Goal: Information Seeking & Learning: Learn about a topic

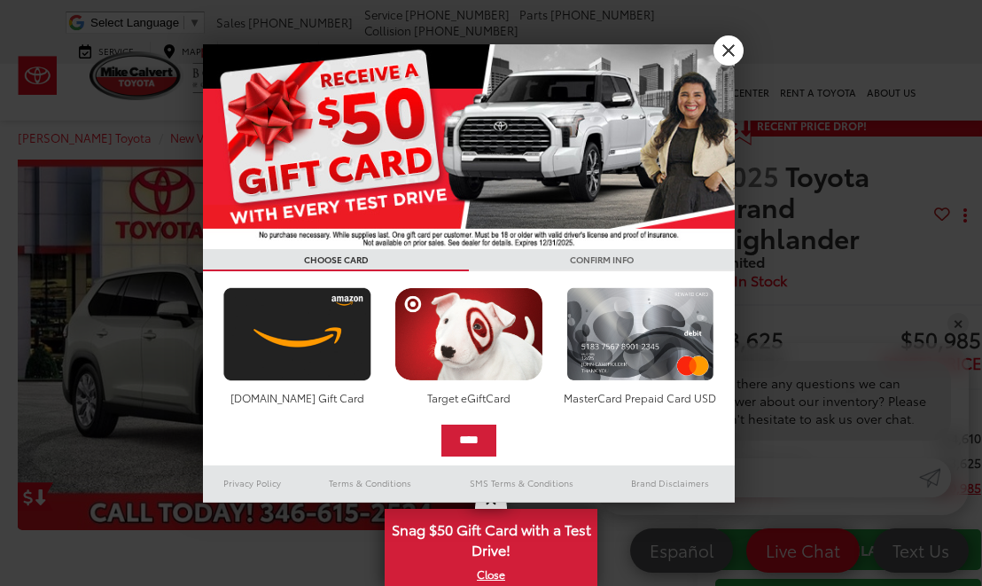
click at [725, 59] on link "X" at bounding box center [729, 50] width 30 height 30
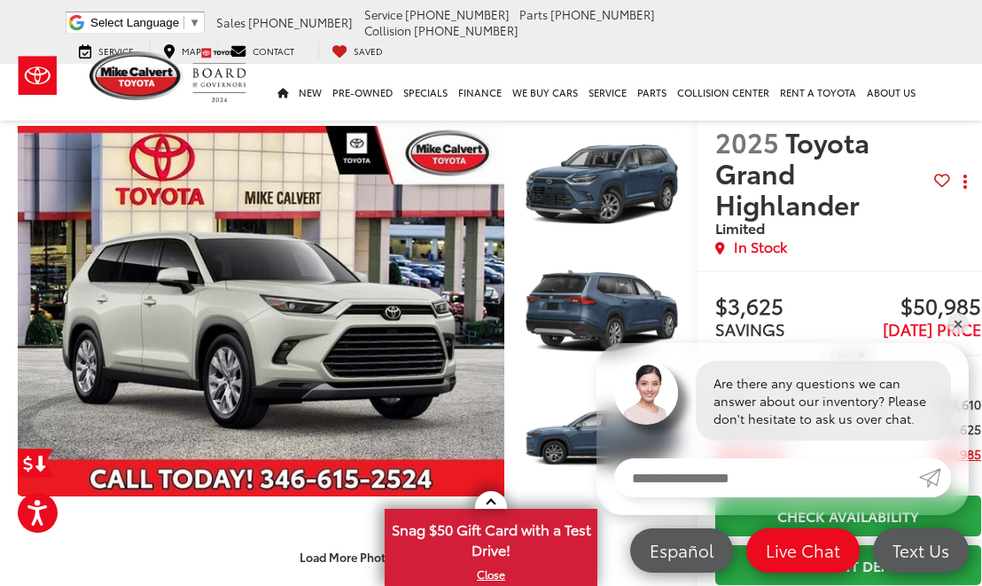
scroll to position [35, 0]
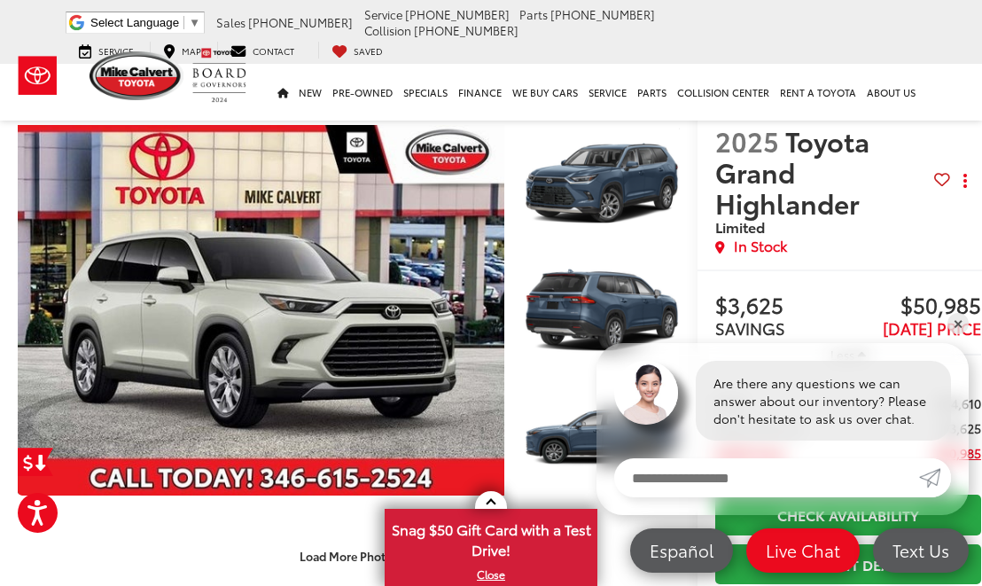
click at [972, 435] on span "-$3,625" at bounding box center [959, 428] width 44 height 18
click at [961, 334] on link "✕" at bounding box center [958, 323] width 21 height 21
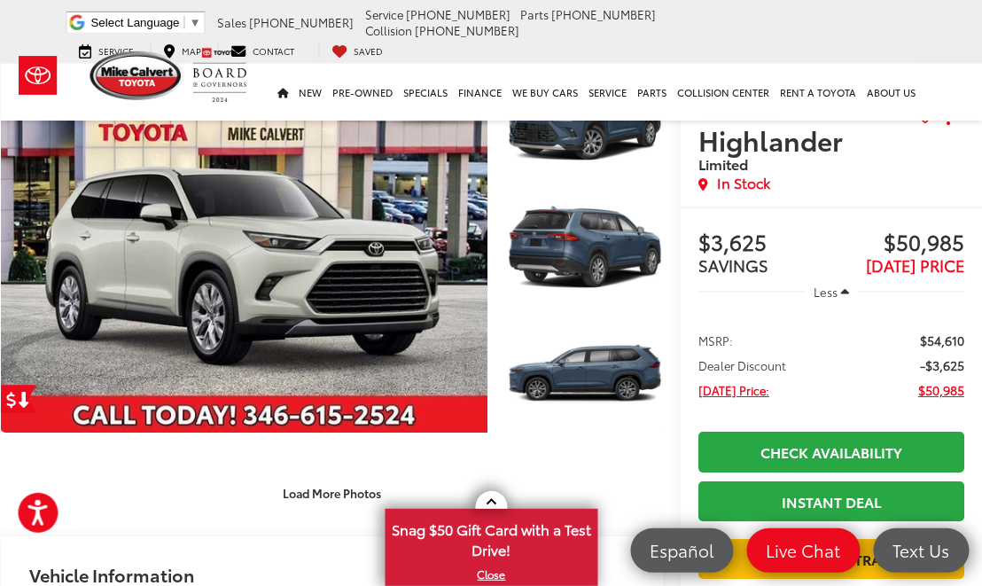
scroll to position [98, 17]
click at [340, 277] on link "Expand Photo 0" at bounding box center [244, 247] width 487 height 371
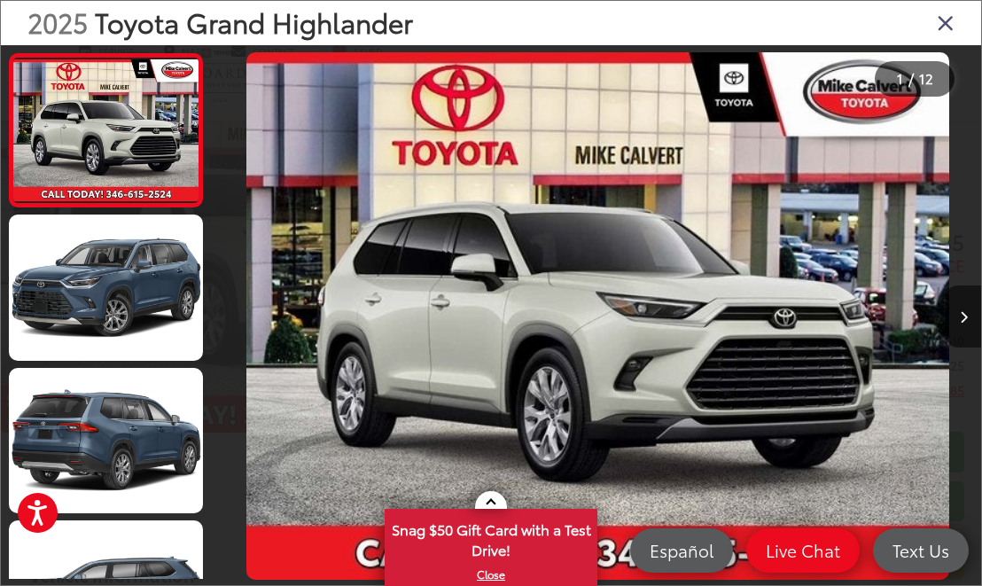
click at [907, 367] on div at bounding box center [885, 316] width 191 height 542
click at [950, 34] on icon "Close gallery" at bounding box center [946, 22] width 18 height 23
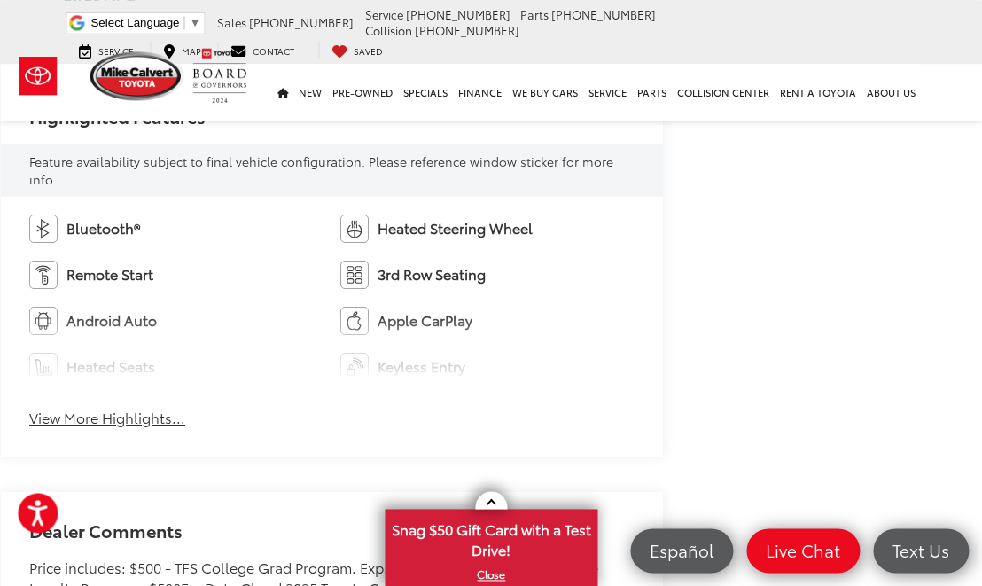
scroll to position [998, 17]
click at [148, 414] on button "View More Highlights..." at bounding box center [107, 417] width 156 height 20
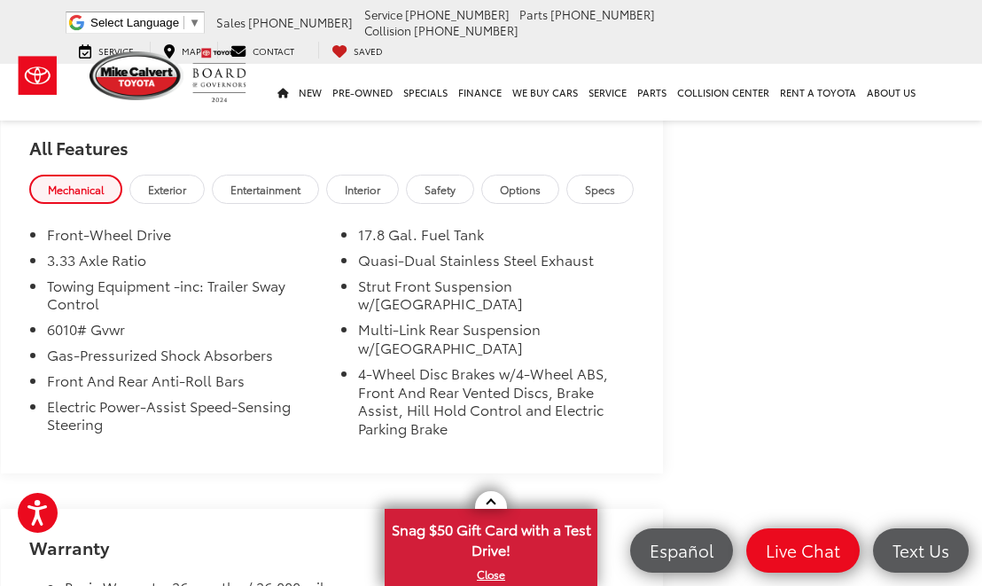
scroll to position [2204, 17]
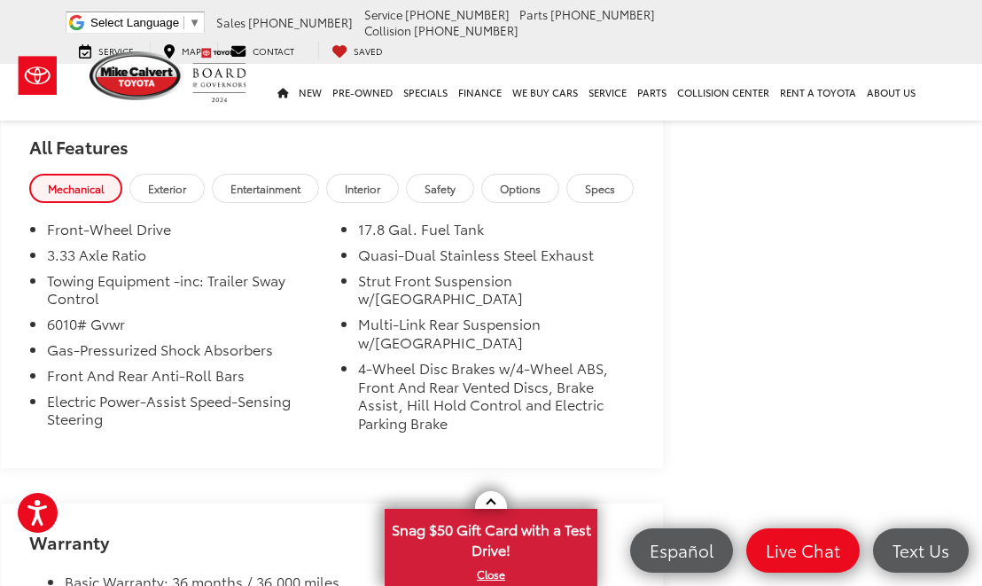
click at [182, 191] on link "Exterior" at bounding box center [166, 188] width 75 height 29
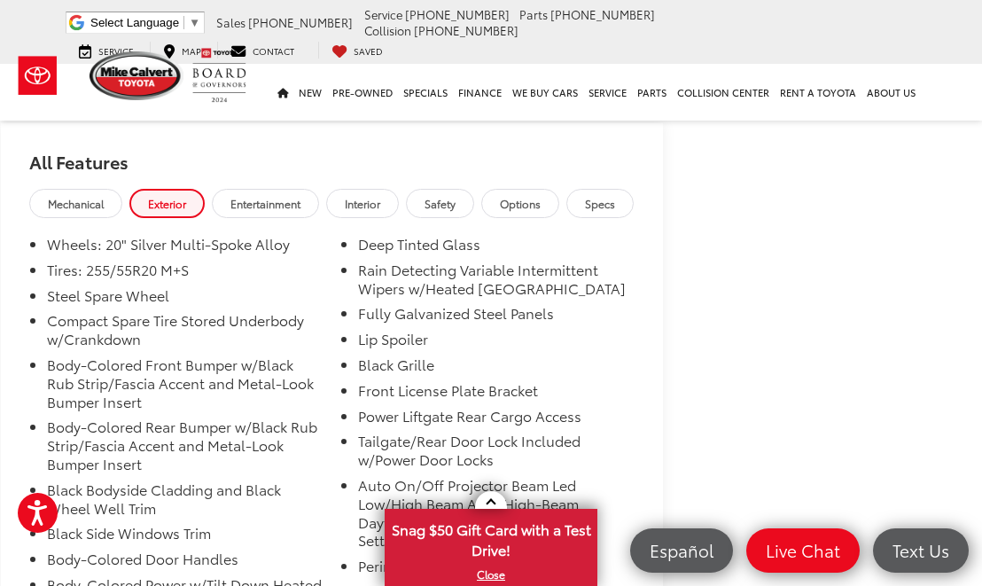
scroll to position [2170, 17]
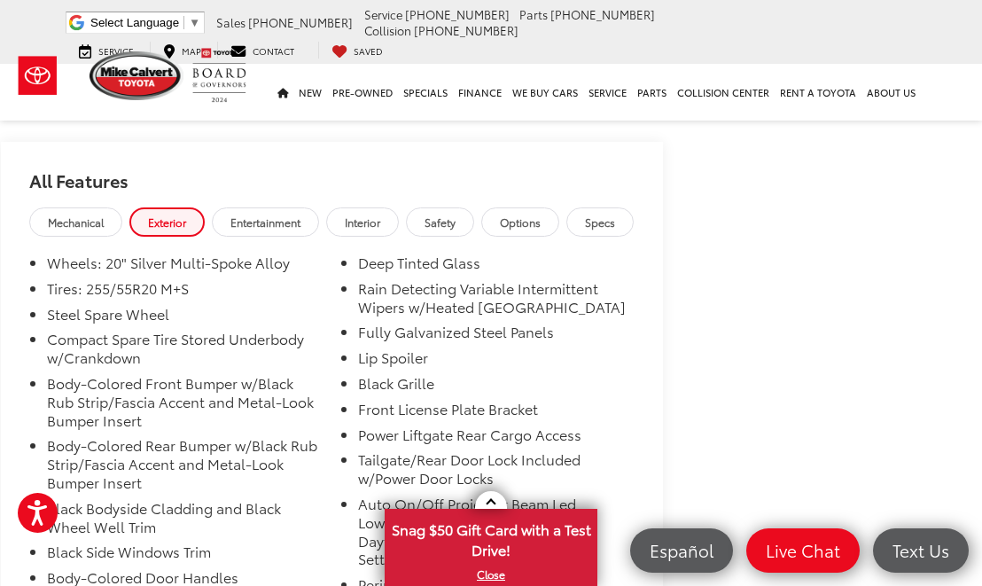
click at [541, 216] on span "Options" at bounding box center [520, 222] width 41 height 15
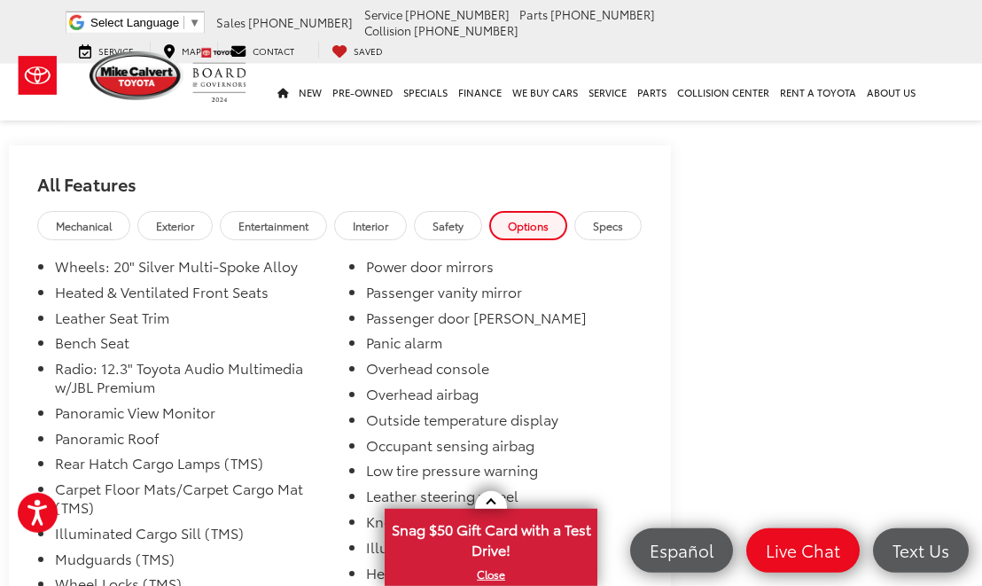
scroll to position [2169, 9]
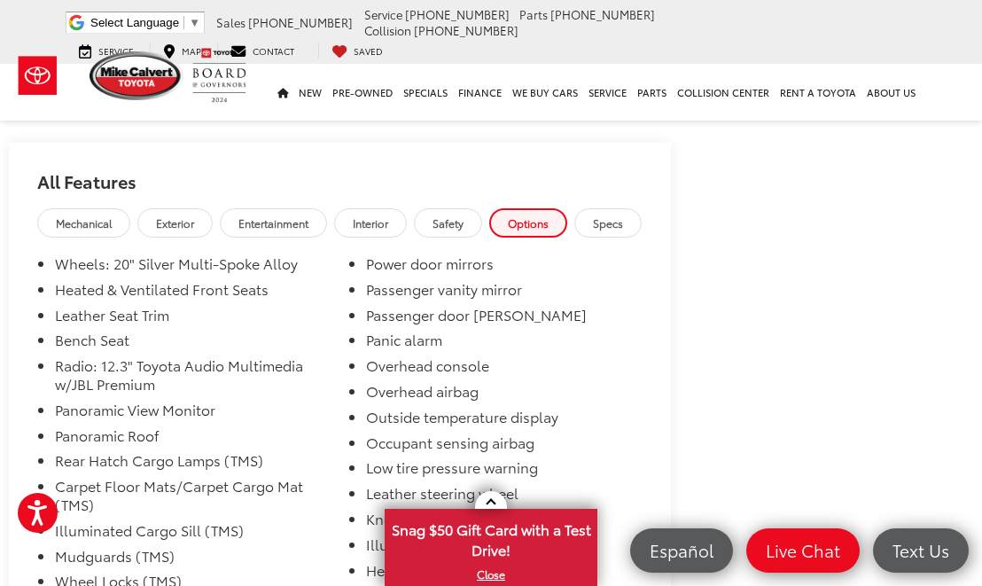
click at [623, 215] on span "Specs" at bounding box center [608, 222] width 30 height 15
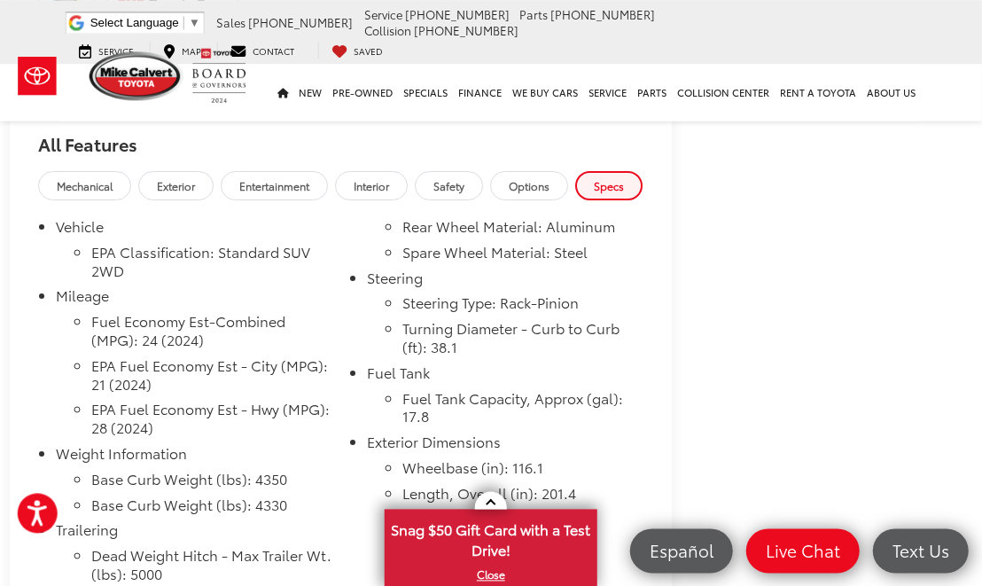
scroll to position [2210, 9]
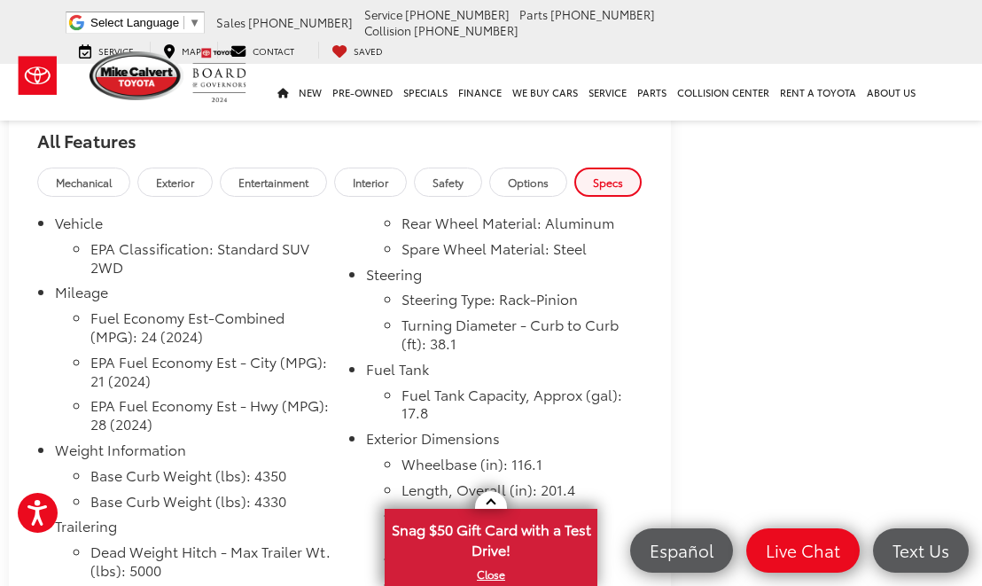
click at [549, 179] on span "Options" at bounding box center [528, 182] width 41 height 15
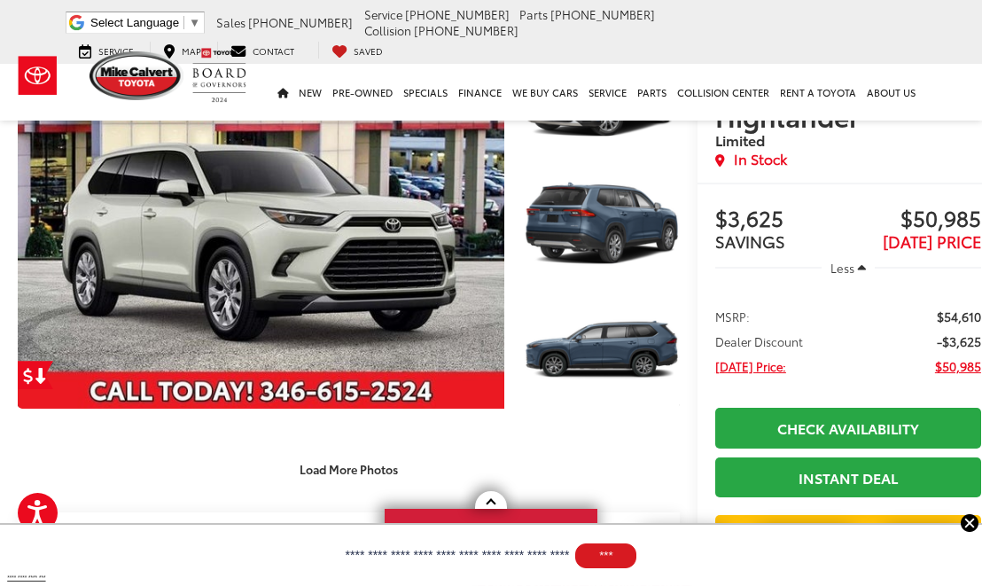
scroll to position [0, 0]
